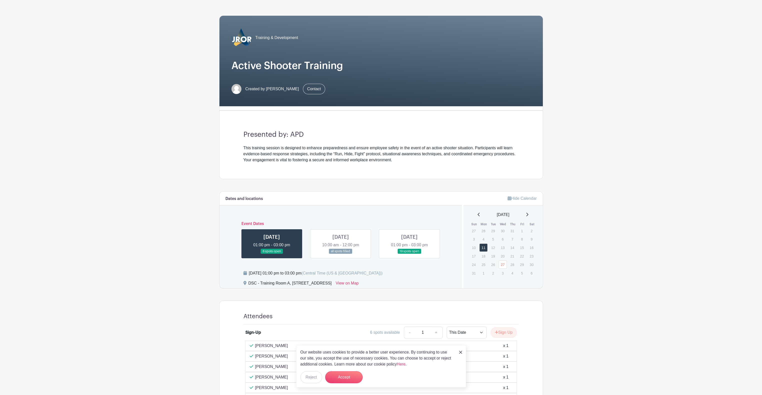
scroll to position [100, 0]
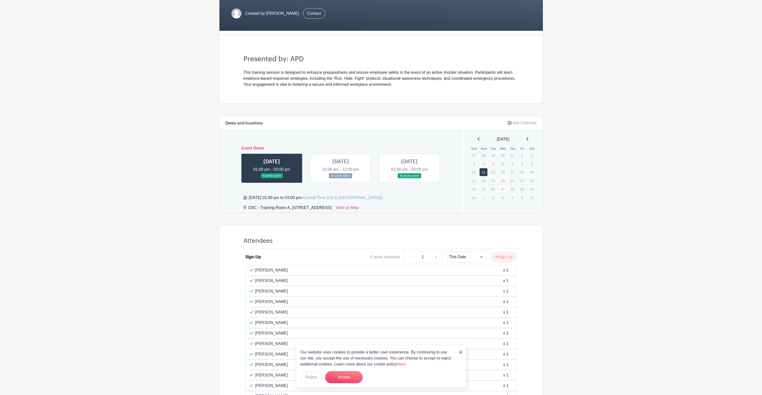
click at [410, 179] on link at bounding box center [410, 179] width 0 height 0
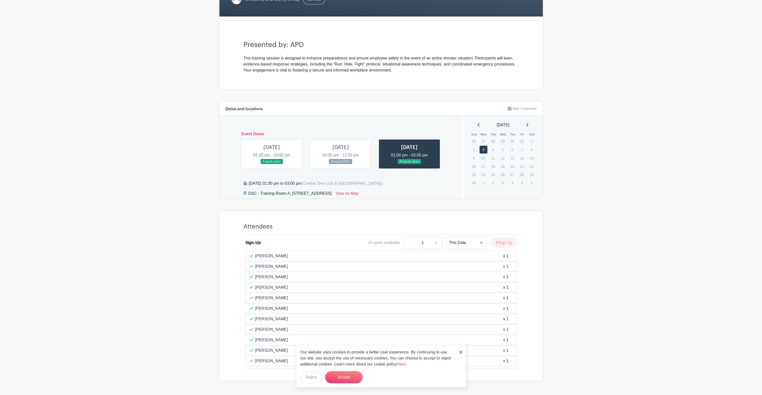
scroll to position [129, 0]
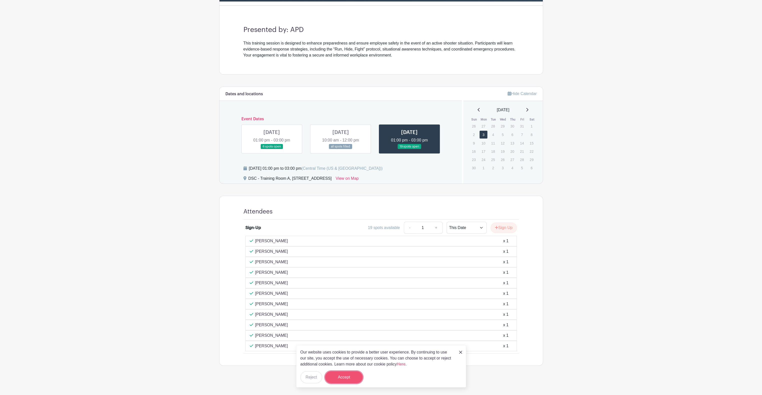
click at [347, 378] on button "Accept" at bounding box center [344, 377] width 38 height 12
click at [498, 228] on button "Sign Up" at bounding box center [504, 228] width 26 height 11
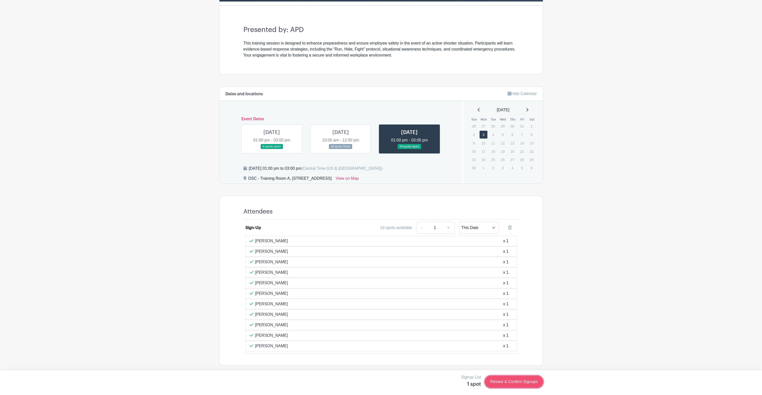
click at [516, 384] on link "Review & Confirm Signups" at bounding box center [514, 382] width 58 height 12
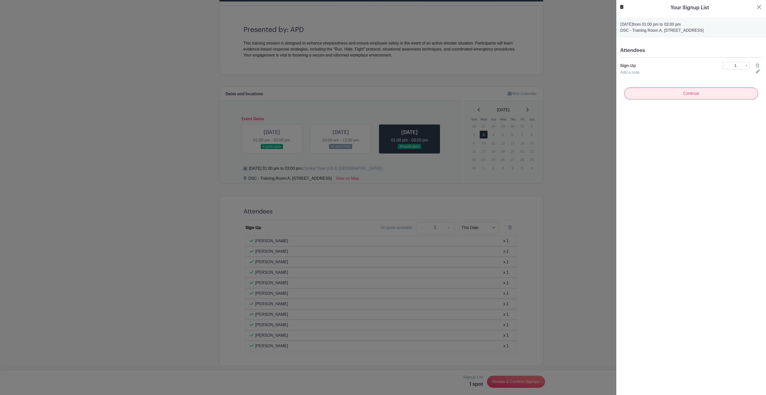
click at [703, 94] on input "Continue" at bounding box center [691, 94] width 134 height 12
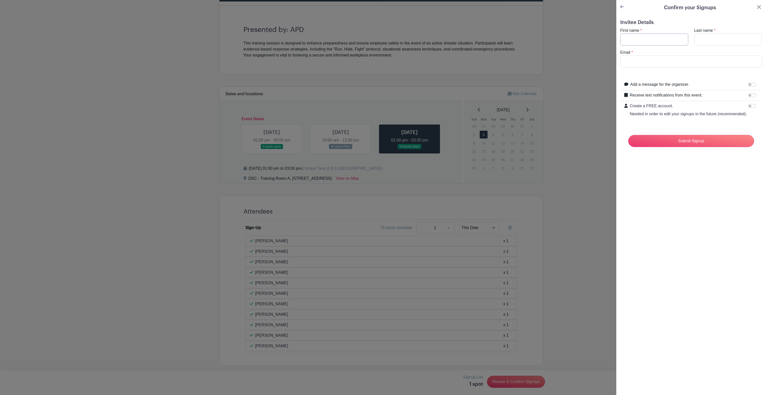
click at [663, 37] on input "First name" at bounding box center [654, 40] width 68 height 12
drag, startPoint x: 663, startPoint y: 37, endPoint x: 653, endPoint y: 40, distance: 10.3
click at [653, 40] on input "First name" at bounding box center [654, 40] width 68 height 12
type input "[PERSON_NAME]"
click at [718, 39] on input "Last name" at bounding box center [728, 40] width 68 height 12
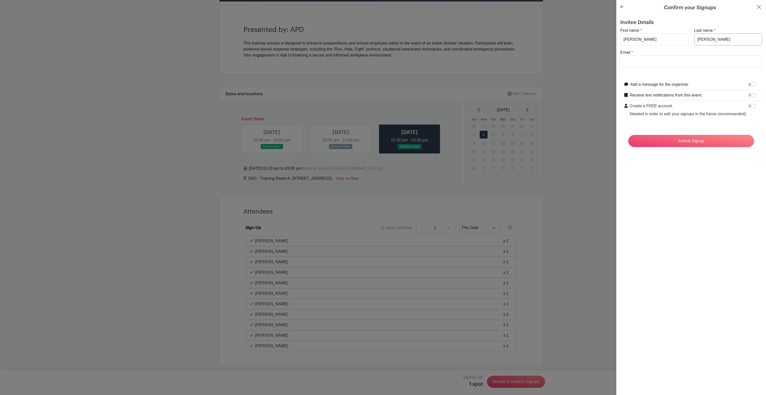
type input "[PERSON_NAME]"
click at [626, 39] on input "[PERSON_NAME]" at bounding box center [654, 40] width 68 height 12
type input "[PERSON_NAME]"
click at [652, 61] on input "Email" at bounding box center [691, 62] width 142 height 12
type input "[EMAIL_ADDRESS][DOMAIN_NAME]"
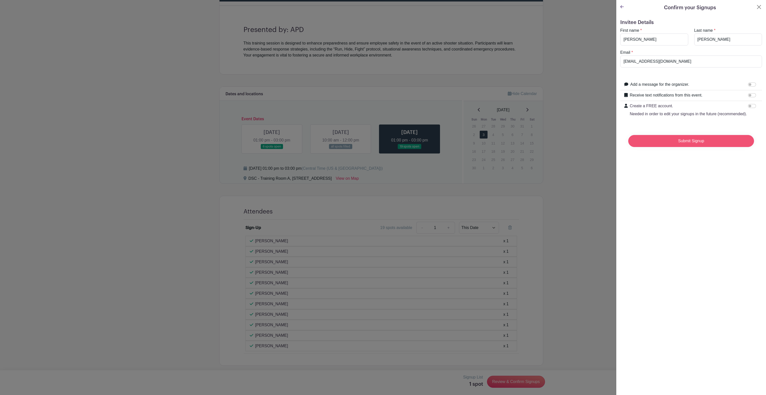
click at [668, 147] on input "Submit Signup" at bounding box center [691, 141] width 126 height 12
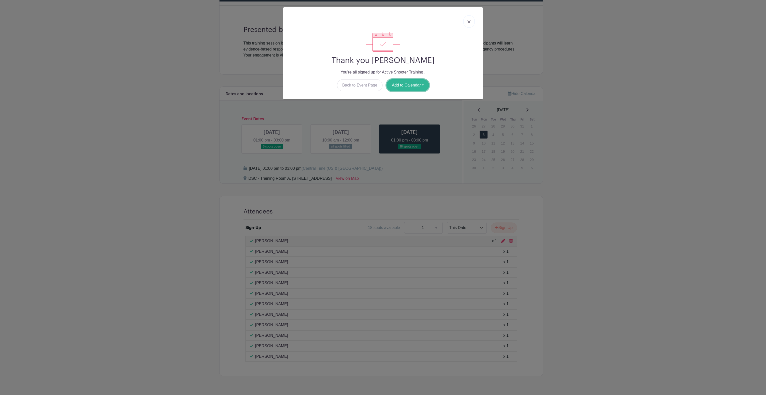
click at [401, 88] on button "Add to Calendar" at bounding box center [408, 85] width 43 height 12
click at [400, 104] on link "Outlook" at bounding box center [407, 106] width 40 height 8
click at [597, 45] on div "Thank you [PERSON_NAME] You're all signed up for Active Shooter Training . Back…" at bounding box center [383, 197] width 766 height 395
